Goal: Navigation & Orientation: Find specific page/section

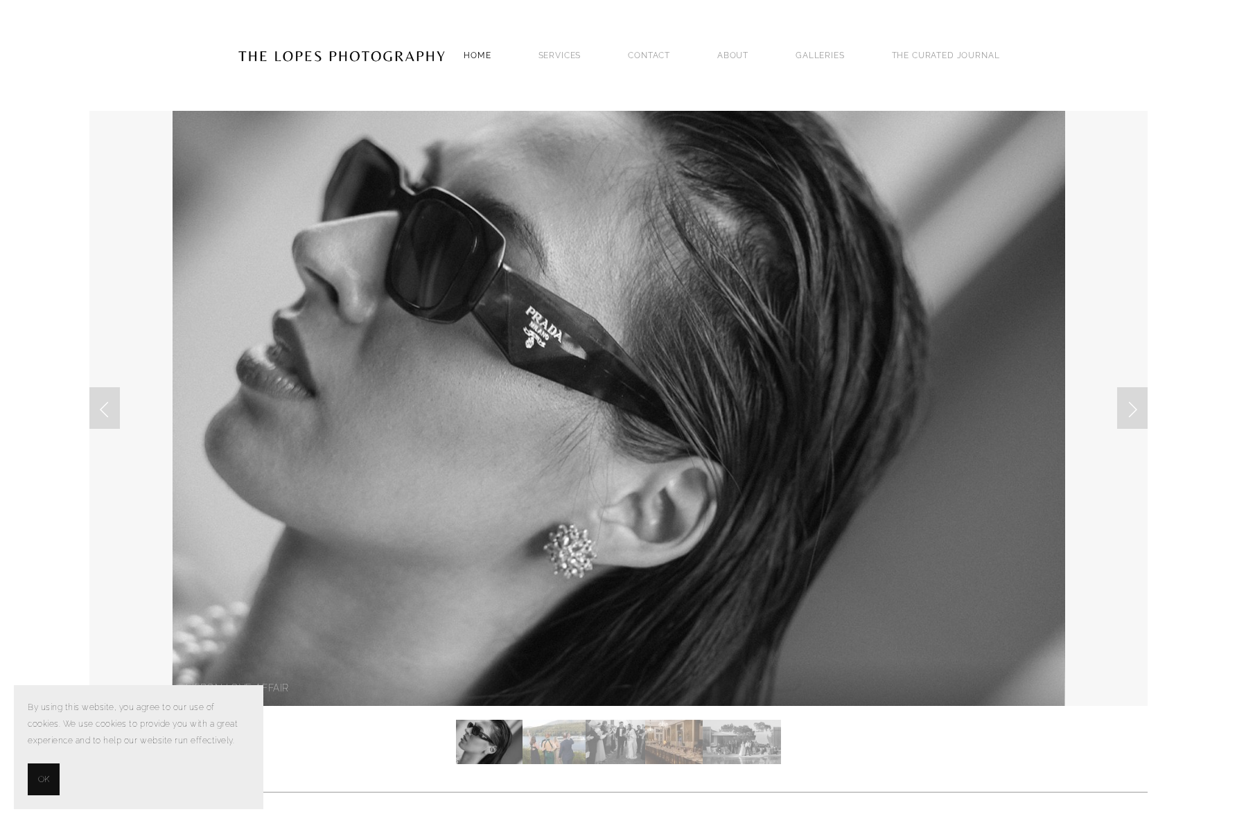
click at [473, 62] on link "Home" at bounding box center [477, 55] width 27 height 19
click at [561, 56] on div "Home SERVICES PHOTOGRAPHY PHOTOGRAPHY Contact ABOUT GALLERIES THE CURATED JOURN…" at bounding box center [731, 55] width 583 height 19
click at [582, 51] on link "SERVICES" at bounding box center [560, 56] width 43 height 10
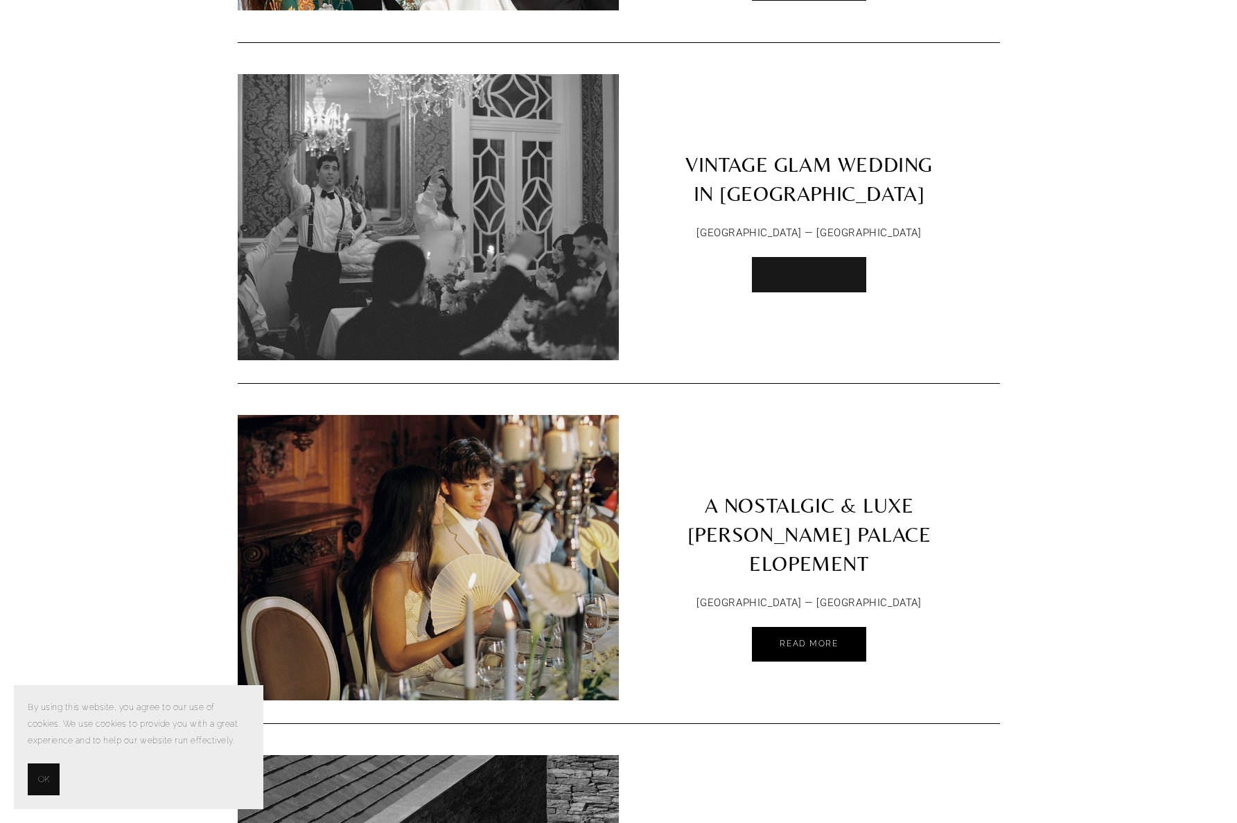
scroll to position [463, 0]
click at [792, 268] on span "Read More" at bounding box center [809, 273] width 58 height 10
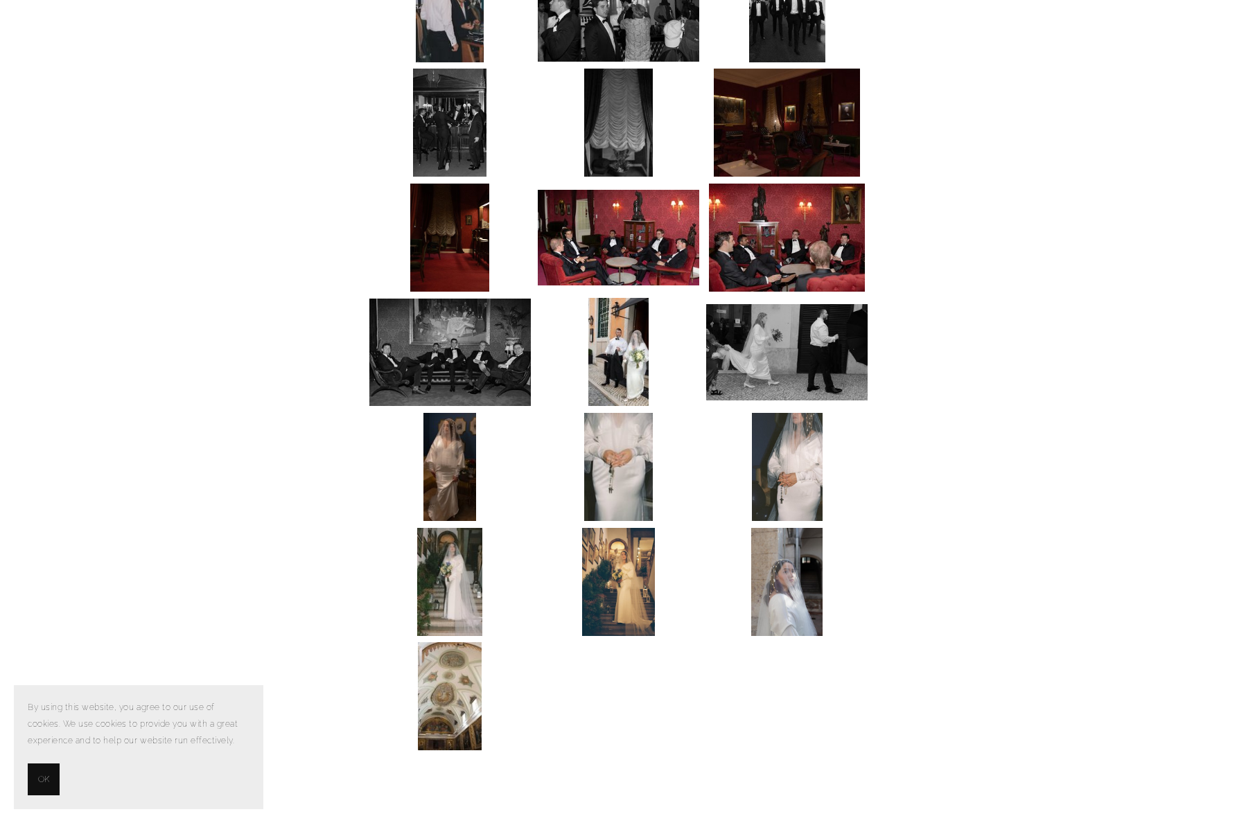
scroll to position [2388, 0]
